Goal: Task Accomplishment & Management: Complete application form

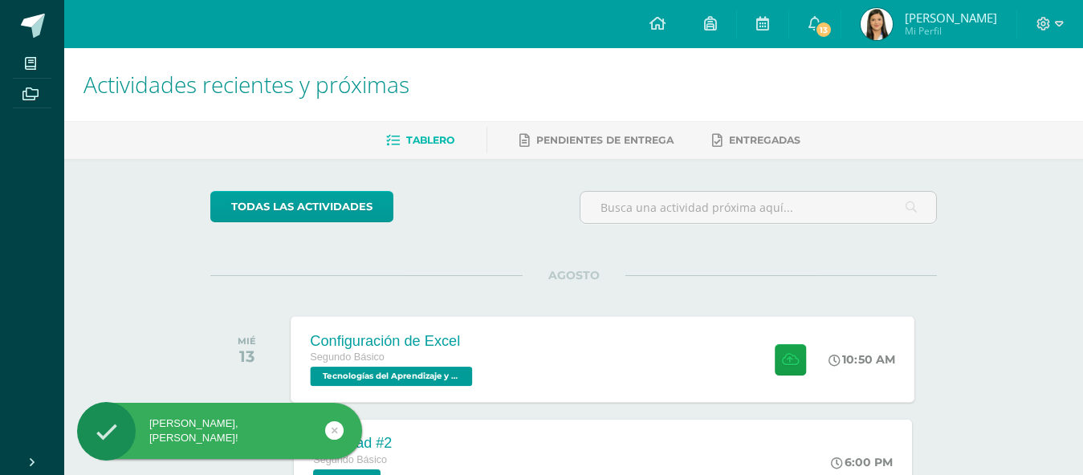
click at [638, 373] on div "Configuración de Excel Segundo Básico Tecnologías del Aprendizaje y la Comunica…" at bounding box center [603, 359] width 624 height 86
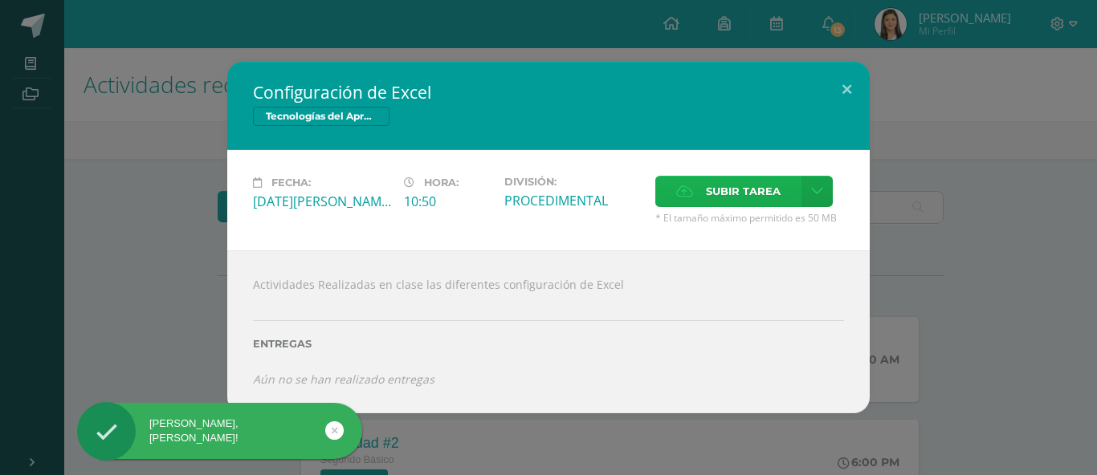
click at [688, 189] on icon at bounding box center [684, 191] width 17 height 10
click at [0, 0] on input "Subir tarea" at bounding box center [0, 0] width 0 height 0
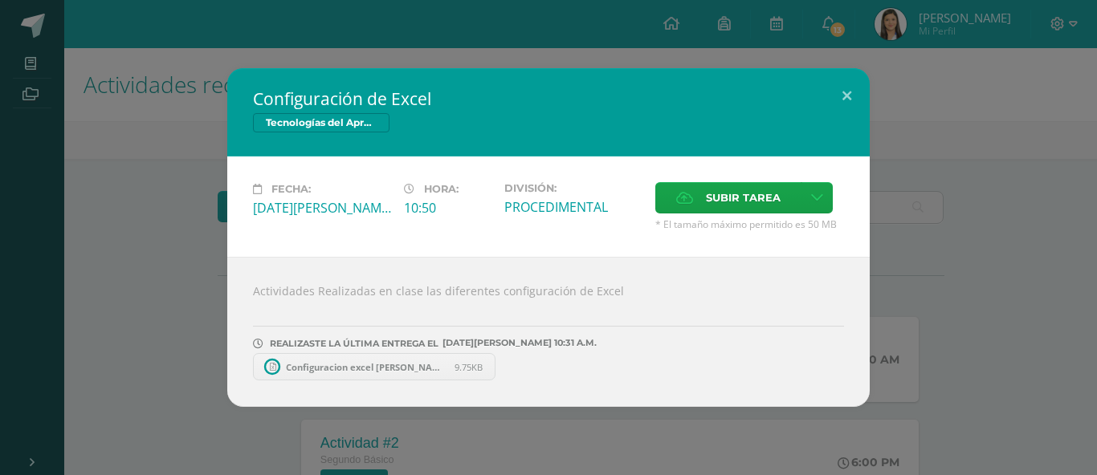
click at [411, 373] on link "Configuracion excel [PERSON_NAME].xlsx 9.75KB" at bounding box center [374, 366] width 242 height 27
click at [844, 75] on button at bounding box center [847, 95] width 46 height 55
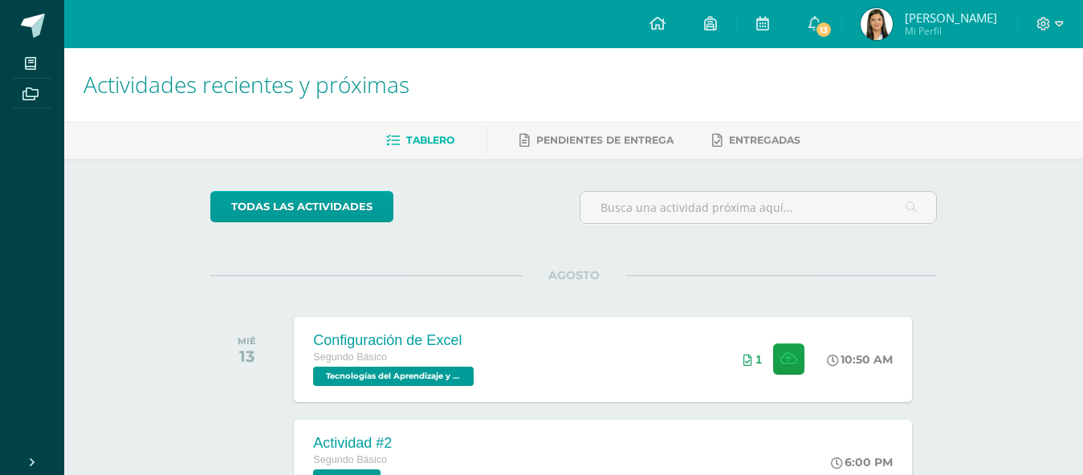
click at [1067, 32] on div at bounding box center [1050, 24] width 66 height 48
click at [1052, 32] on span at bounding box center [1049, 24] width 27 height 18
click at [1023, 98] on link "Cerrar sesión" at bounding box center [1000, 109] width 127 height 23
